Goal: Information Seeking & Learning: Check status

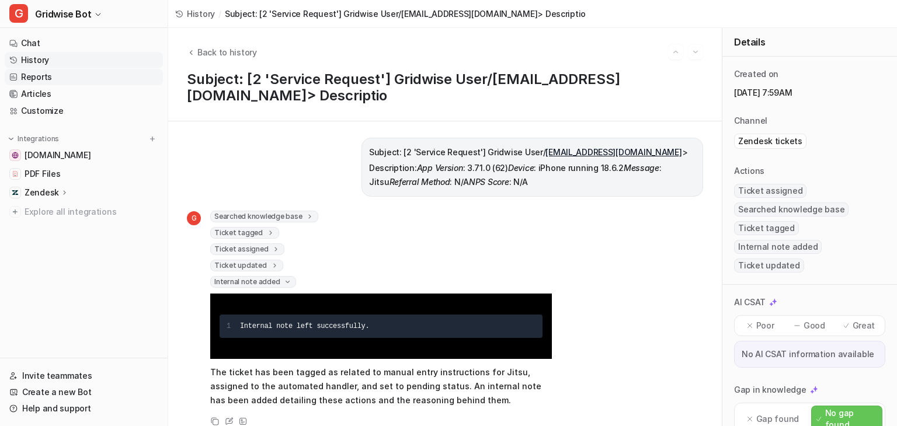
click at [54, 71] on link "Reports" at bounding box center [84, 77] width 158 height 16
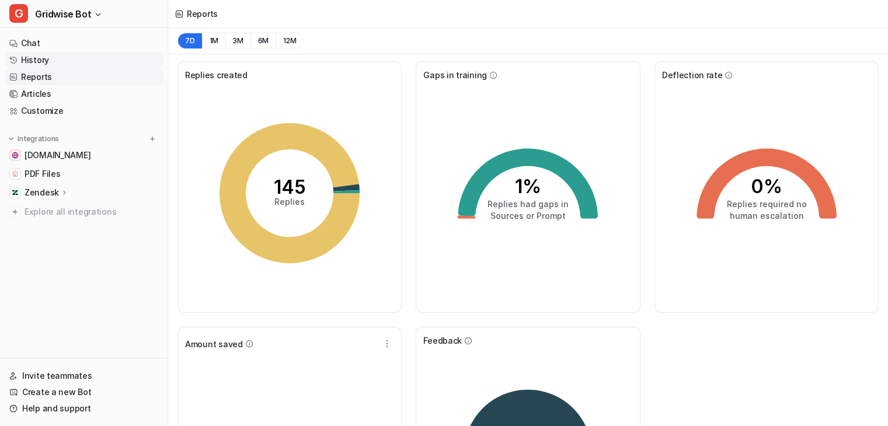
click at [65, 56] on link "History" at bounding box center [84, 60] width 158 height 16
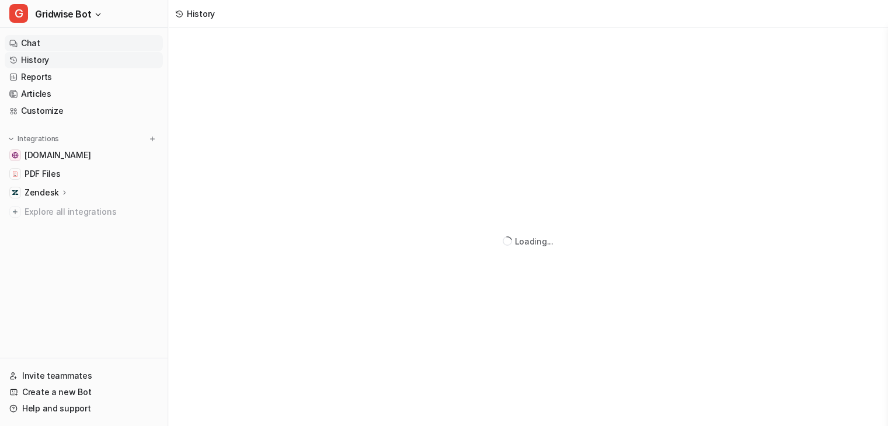
click at [31, 39] on link "Chat" at bounding box center [84, 43] width 158 height 16
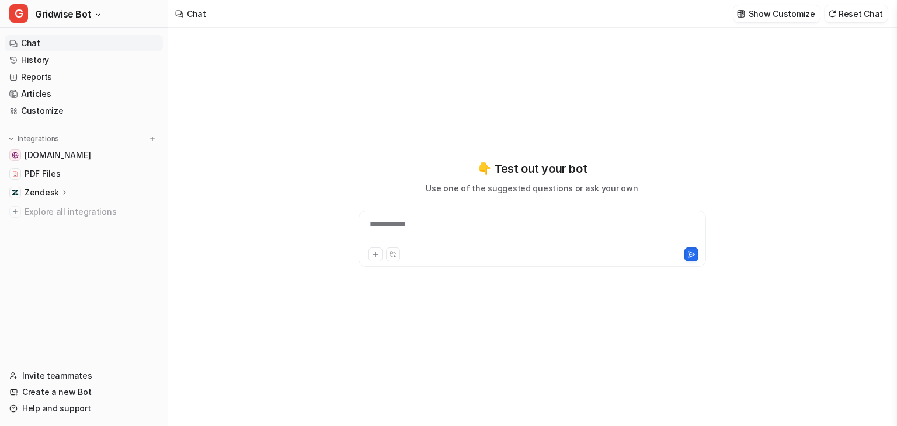
type textarea "**********"
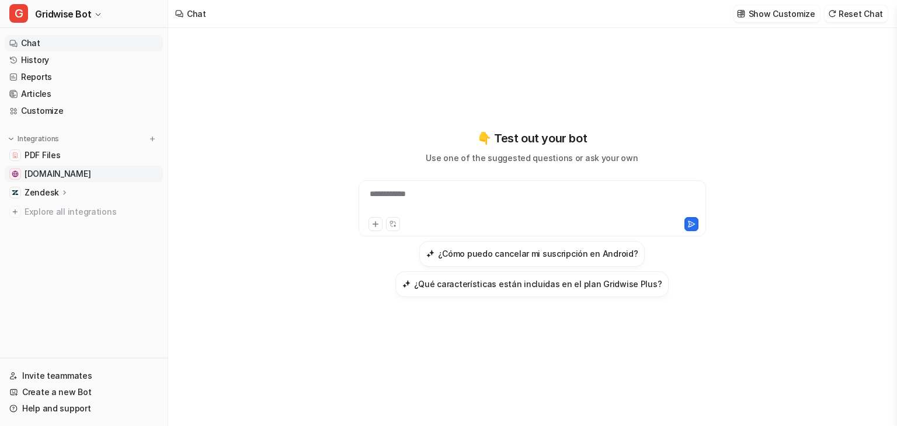
click at [30, 177] on span "[DOMAIN_NAME]" at bounding box center [58, 174] width 66 height 12
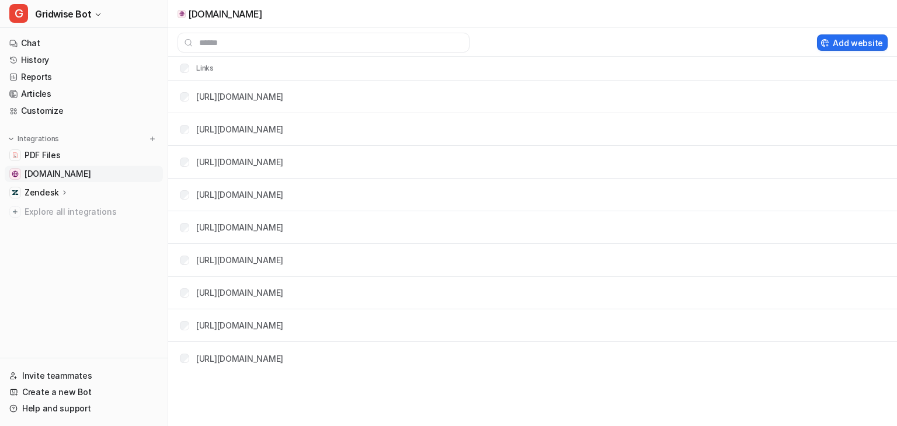
click at [42, 171] on span "[DOMAIN_NAME]" at bounding box center [58, 174] width 66 height 12
click at [40, 95] on link "Articles" at bounding box center [84, 94] width 158 height 16
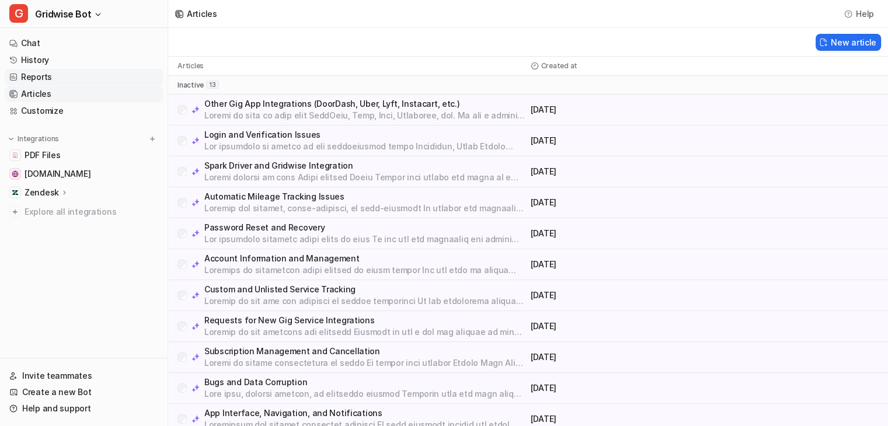
click at [46, 79] on link "Reports" at bounding box center [84, 77] width 158 height 16
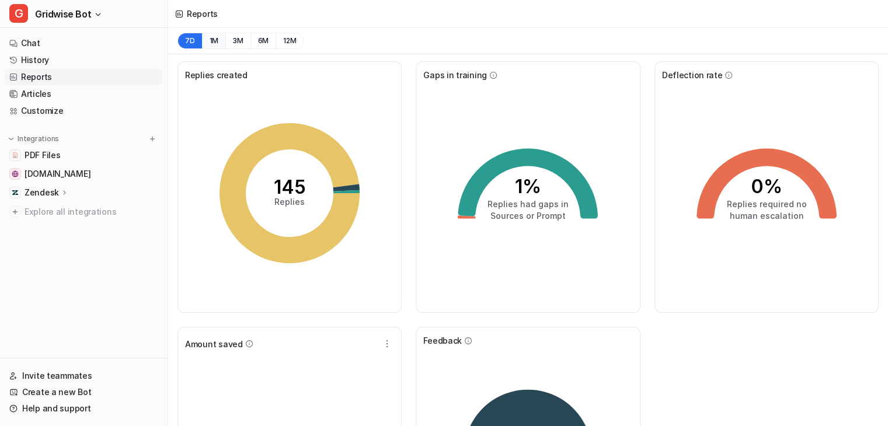
click at [208, 36] on button "1M" at bounding box center [214, 41] width 24 height 16
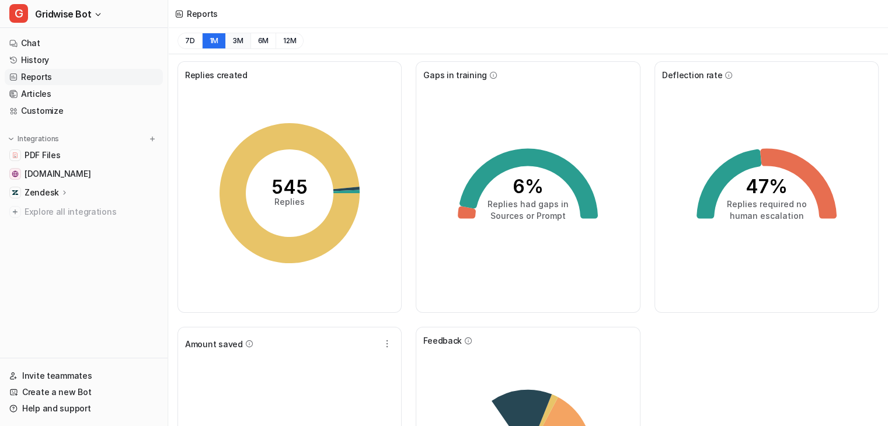
click at [234, 38] on button "3M" at bounding box center [237, 41] width 25 height 16
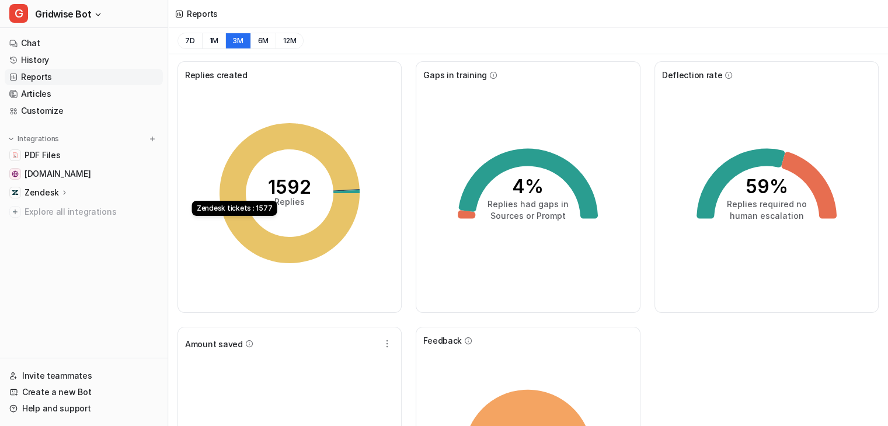
click at [266, 161] on icon "1592 Replies" at bounding box center [289, 193] width 175 height 175
click at [280, 191] on tspan "1592" at bounding box center [289, 187] width 43 height 23
click at [189, 42] on button "7D" at bounding box center [189, 41] width 25 height 16
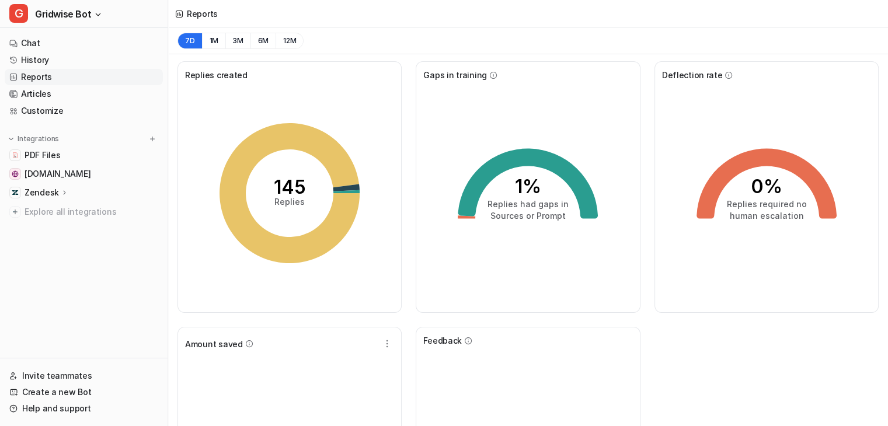
click at [269, 204] on icon "145 Replies" at bounding box center [289, 193] width 175 height 175
click at [290, 197] on tspan "Replies" at bounding box center [289, 202] width 30 height 10
click at [271, 107] on icon "145 Replies" at bounding box center [289, 193] width 175 height 175
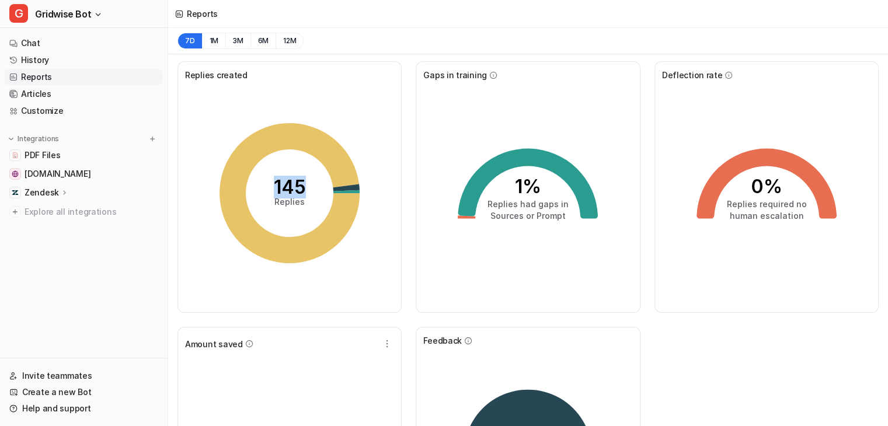
click at [271, 107] on icon "145 Replies" at bounding box center [289, 193] width 175 height 175
click at [48, 59] on link "History" at bounding box center [84, 60] width 158 height 16
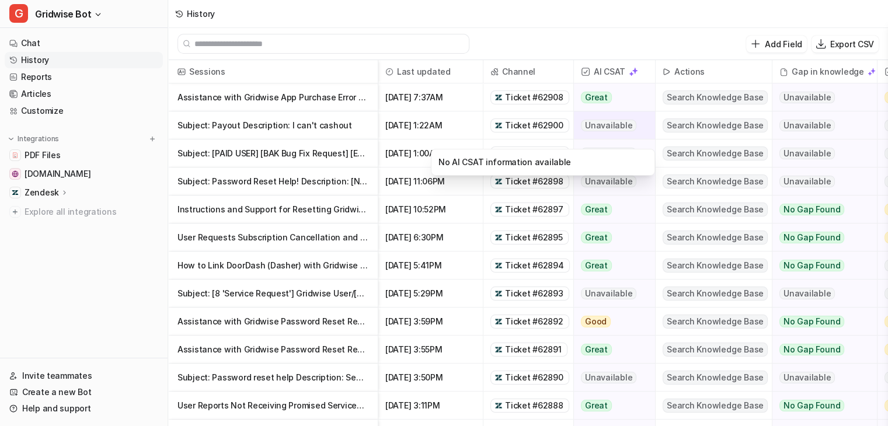
click at [610, 125] on span "Unavailable" at bounding box center [608, 126] width 55 height 12
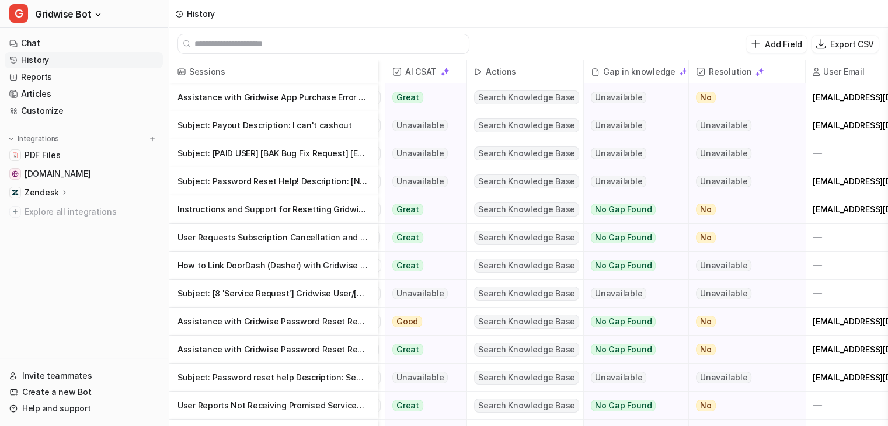
scroll to position [0, 243]
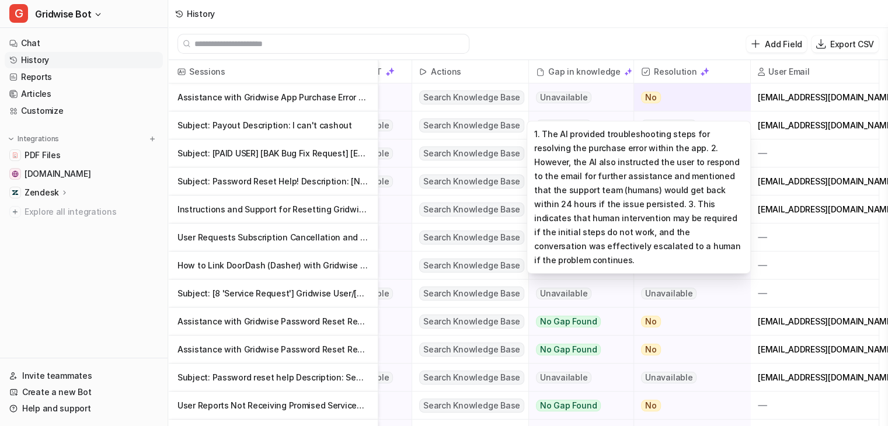
click at [655, 96] on span "No" at bounding box center [651, 98] width 20 height 12
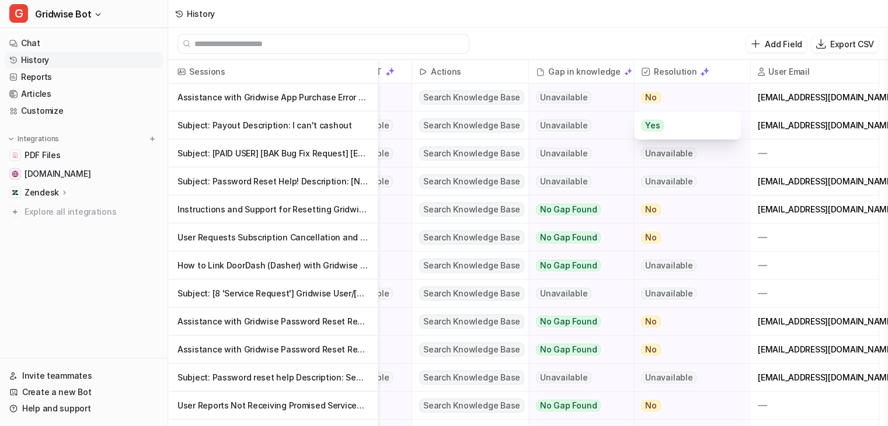
click at [649, 40] on div "Add Field Export CSV" at bounding box center [528, 44] width 720 height 32
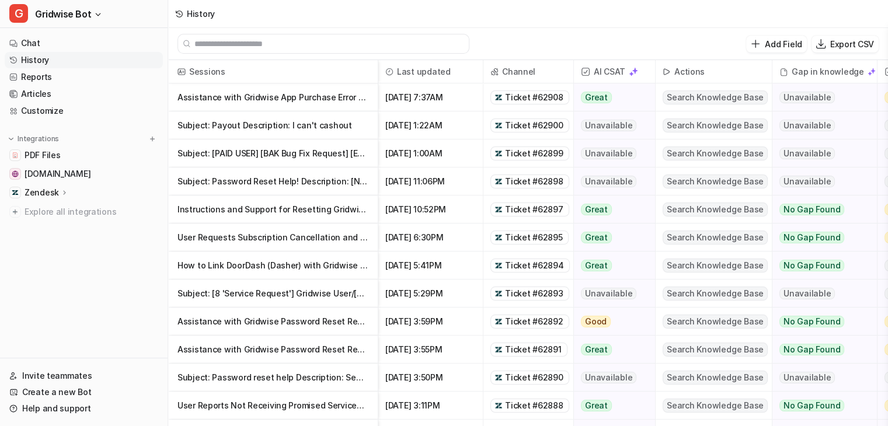
click at [780, 52] on div "Add Field Export CSV" at bounding box center [528, 44] width 720 height 32
click at [778, 50] on button "Add Field" at bounding box center [776, 44] width 60 height 17
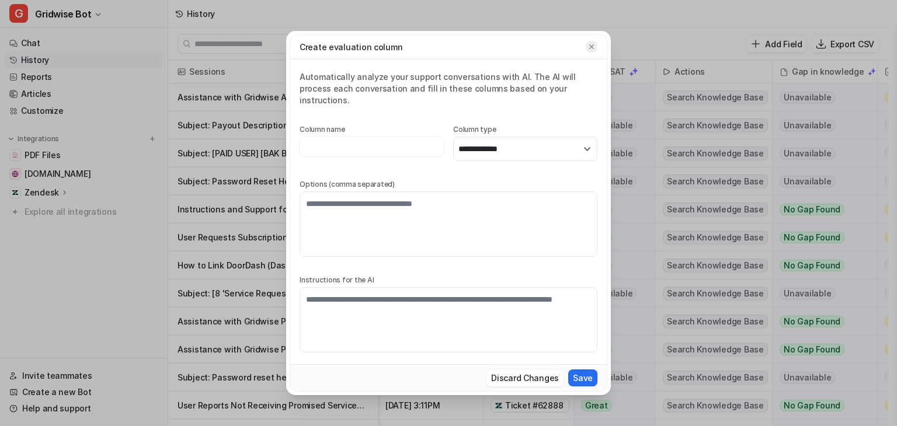
click at [594, 53] on button "button" at bounding box center [592, 47] width 12 height 12
